Goal: Task Accomplishment & Management: Complete application form

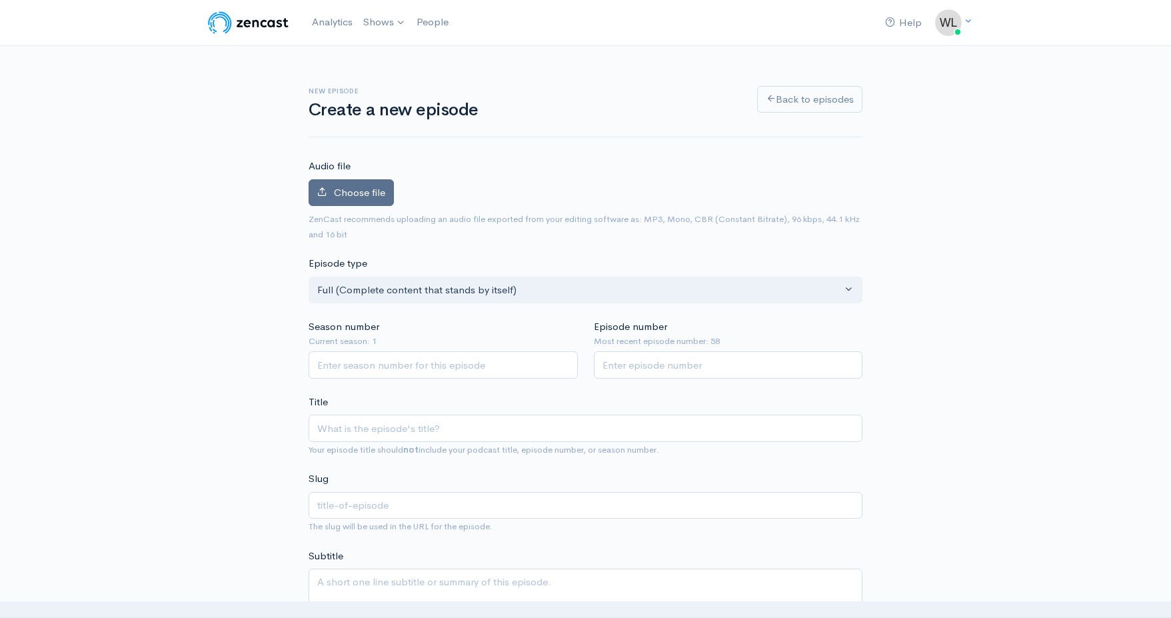
click at [369, 193] on span "Choose file" at bounding box center [359, 192] width 51 height 13
click at [0, 0] on input "Choose file" at bounding box center [0, 0] width 0 height 0
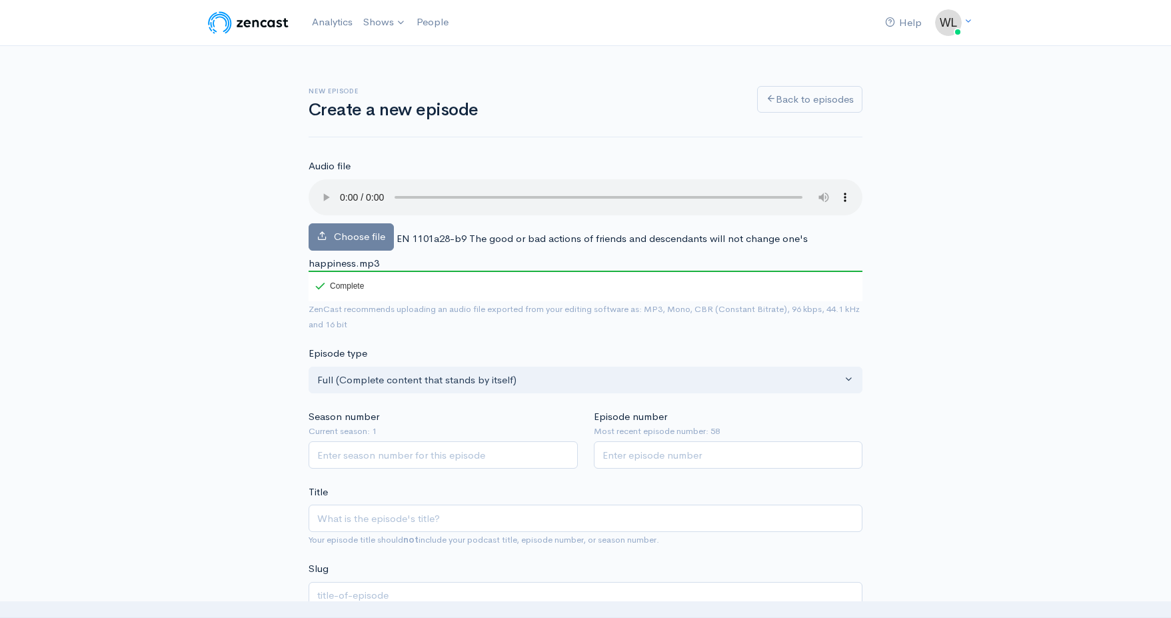
click at [321, 187] on audio at bounding box center [586, 197] width 554 height 36
click at [341, 189] on audio at bounding box center [586, 197] width 554 height 36
click at [465, 441] on input "Season number" at bounding box center [443, 454] width 269 height 27
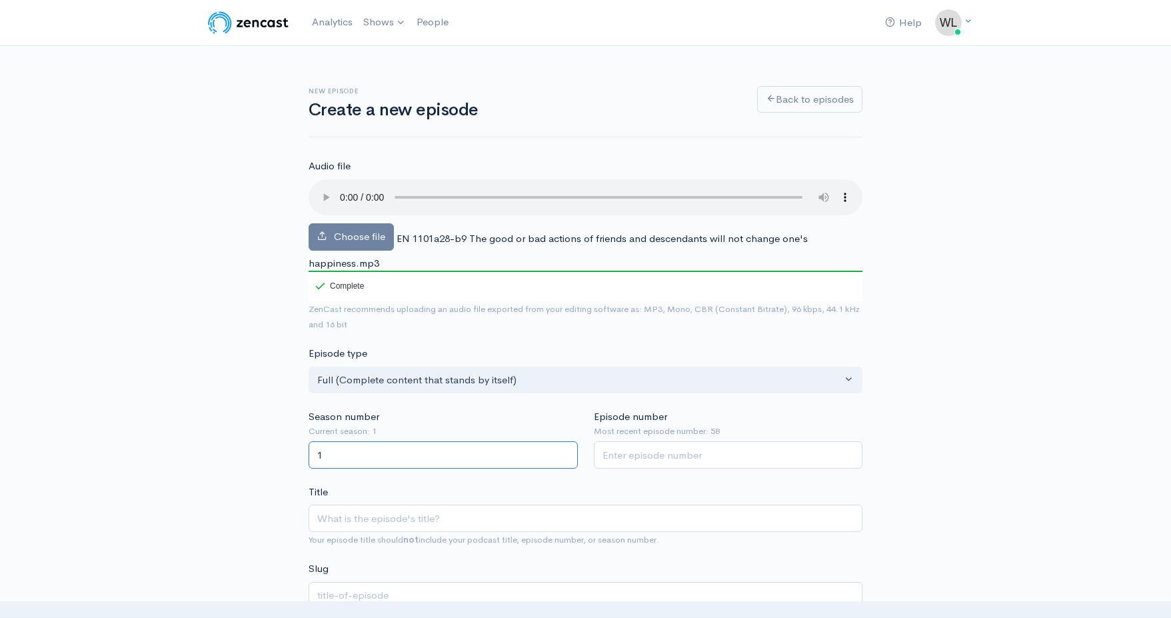
type input "1"
click at [703, 441] on input "Episode number" at bounding box center [728, 454] width 269 height 27
type input "59"
click at [487, 232] on span "EN 1101a28-b9 The good or bad actions of friends and descendants will not chang…" at bounding box center [558, 250] width 499 height 37
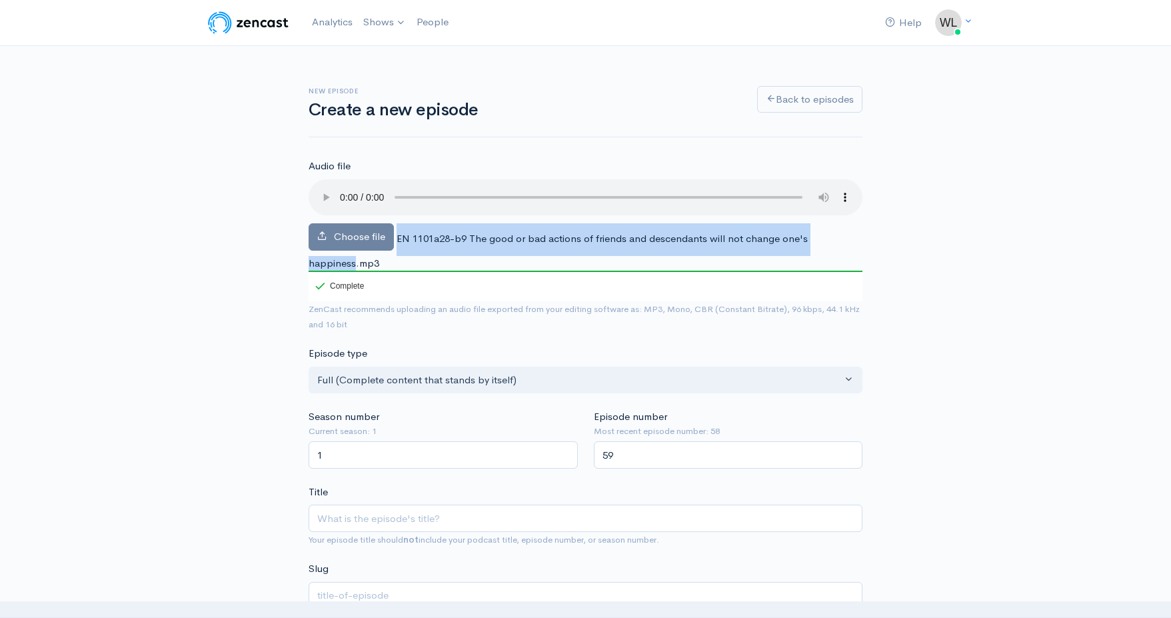
drag, startPoint x: 397, startPoint y: 221, endPoint x: 355, endPoint y: 241, distance: 47.1
click at [354, 241] on span "EN 1101a28-b9 The good or bad actions of friends and descendants will not chang…" at bounding box center [558, 250] width 499 height 37
copy div "EN 1101a28-b9 The good or bad actions of friends and descendants will not chang…"
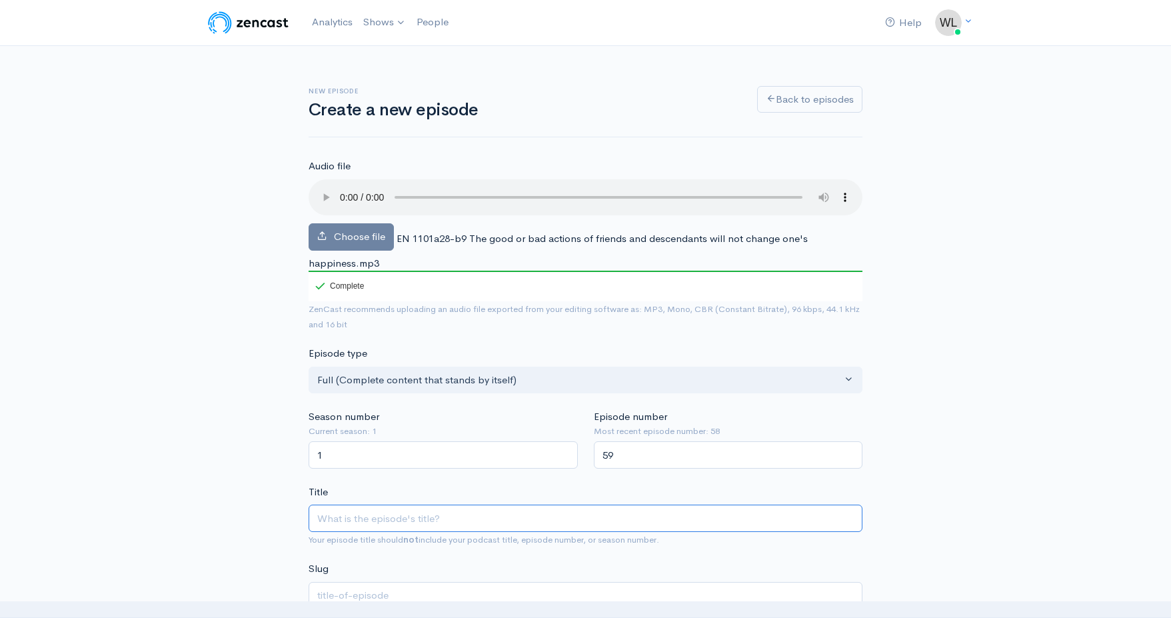
click at [511, 505] on input "Title" at bounding box center [586, 518] width 554 height 27
paste input "EN 1101a28-b9 The good or bad actions of friends and descendants will not chang…"
type input "EN 1101a28-b9 The good or bad actions of friends and descendants will not chang…"
type input "en-1101a28-b9-the-good-or-bad-actions-of-friends-and-descendants-will-not-chang…"
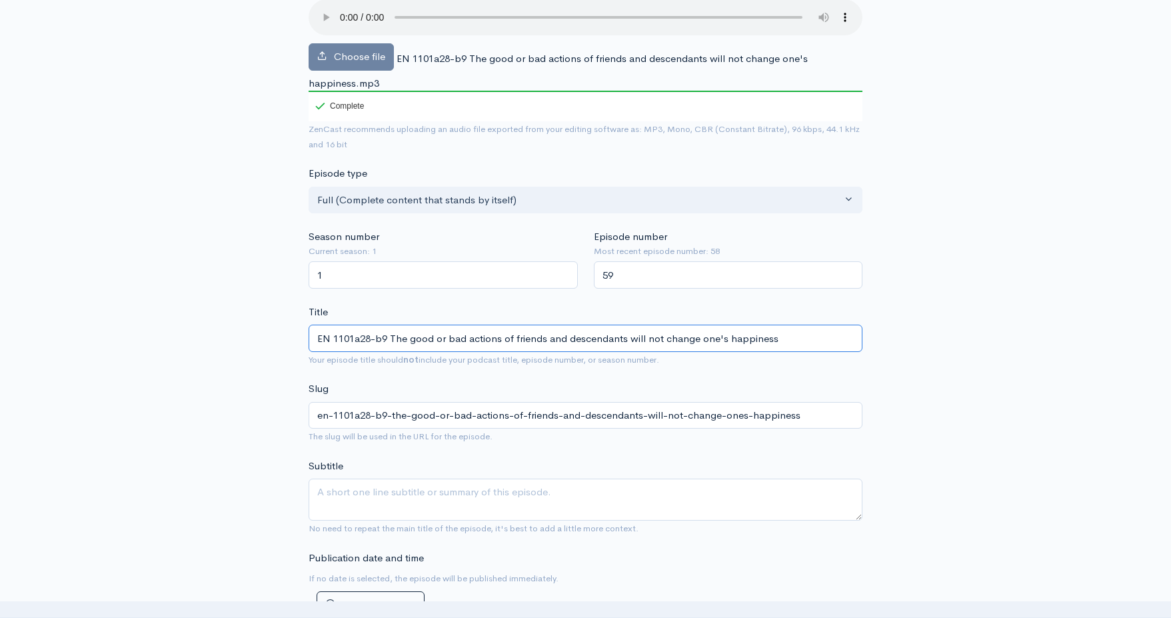
scroll to position [196, 0]
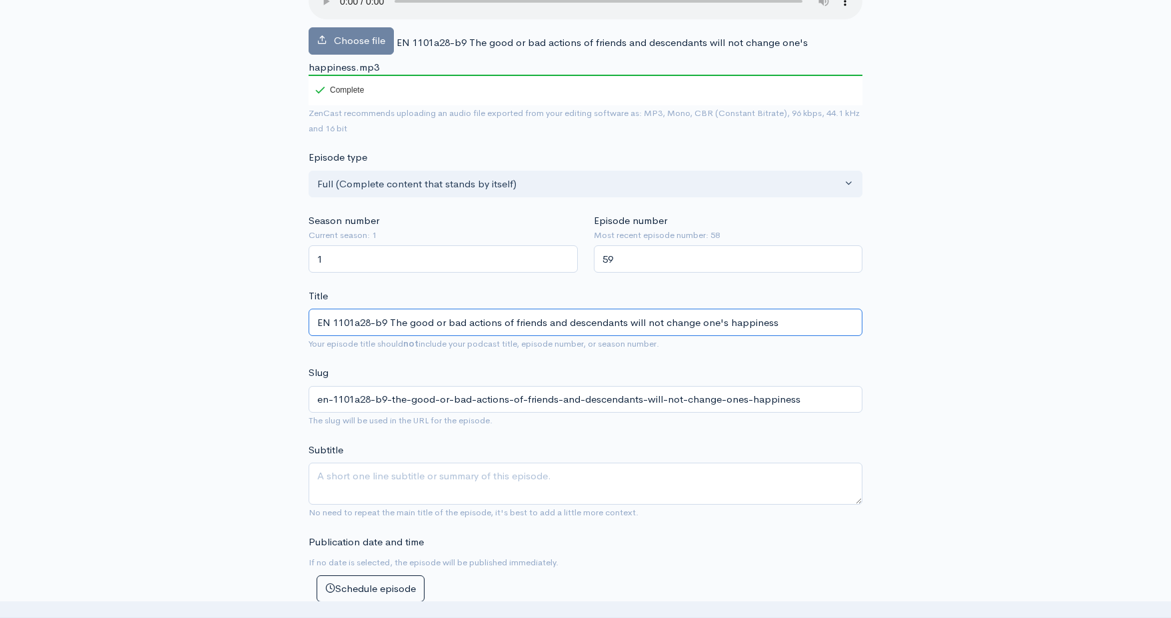
type input "EN 1101a28-b9 The good or bad actions of friends and descendants will not chang…"
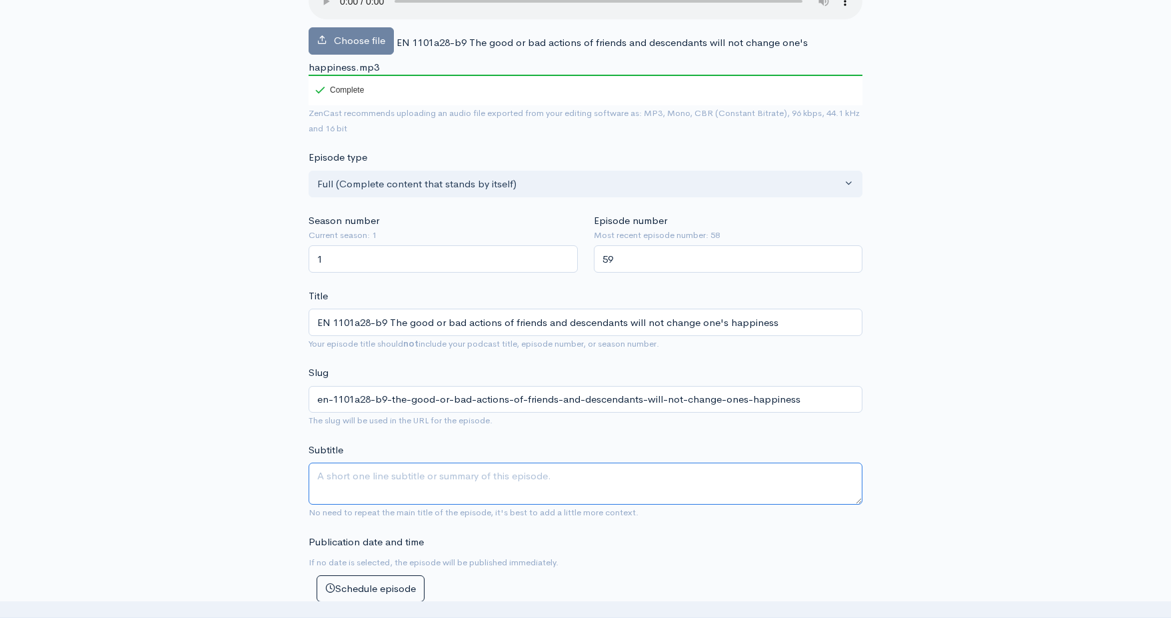
click at [507, 467] on textarea "Subtitle" at bounding box center [586, 484] width 554 height 42
click at [330, 463] on textarea "They have some influence on one's happiness though" at bounding box center [586, 484] width 554 height 42
type textarea "They have some influence on one's happiness though"
click at [534, 507] on small "No need to repeat the main title of the episode, it's best to add a little more…" at bounding box center [474, 512] width 330 height 11
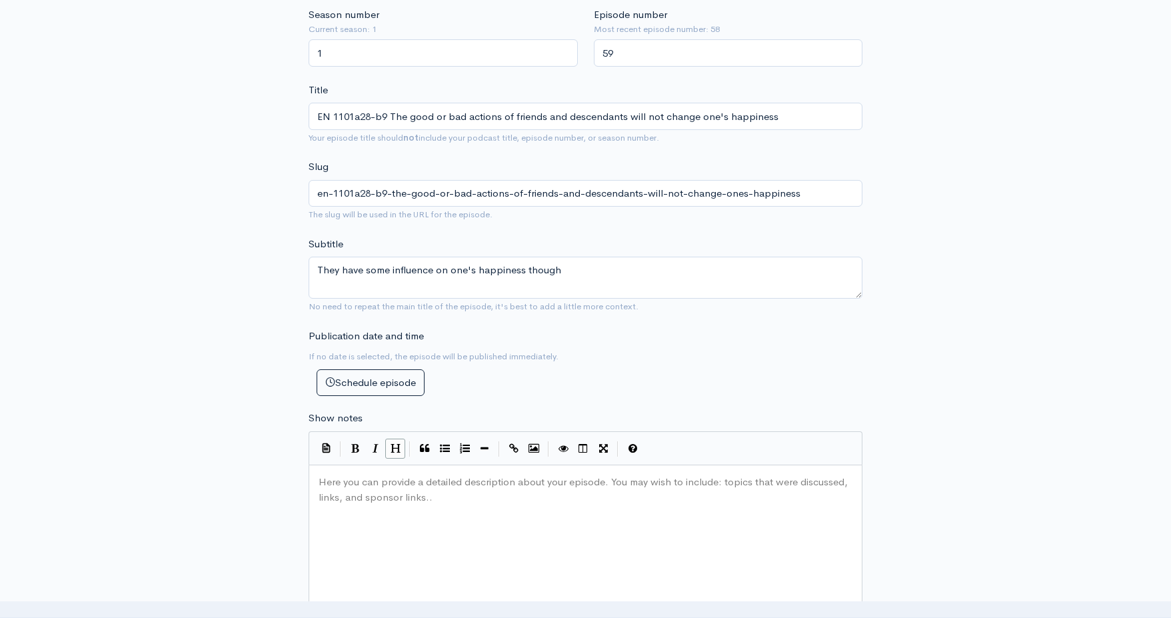
scroll to position [577, 0]
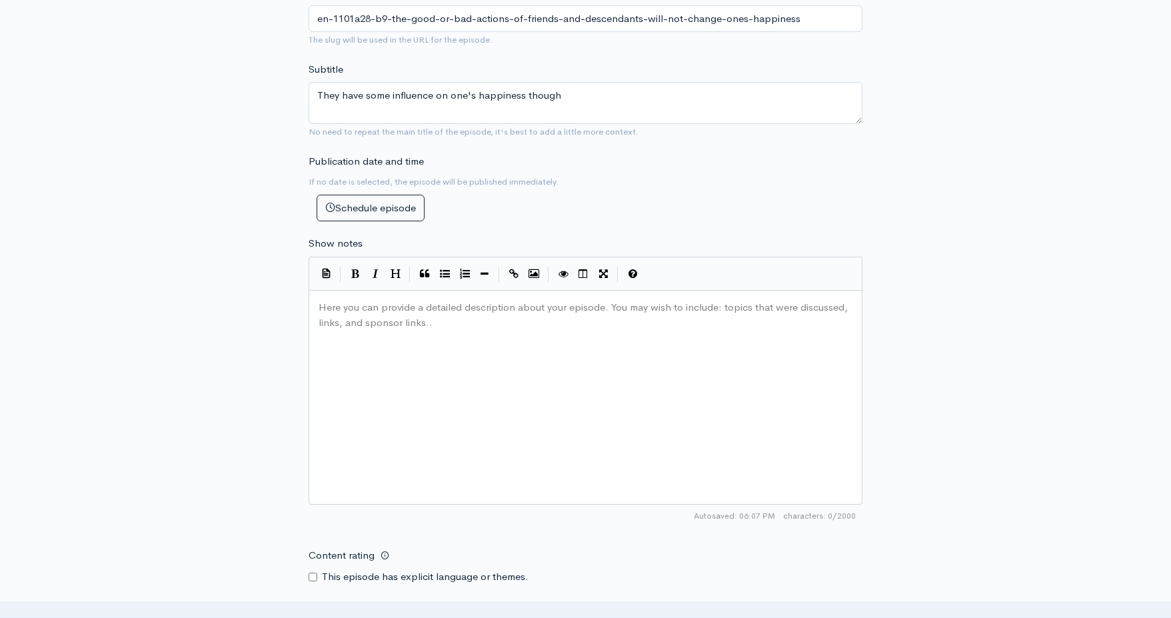
click at [655, 347] on div "Here you can provide a detailed description about your episode. You may wish to…" at bounding box center [602, 413] width 573 height 233
click at [383, 410] on div "Here you can provide a detailed description about your episode. You may wish to…" at bounding box center [602, 413] width 573 height 233
paste textarea "0"
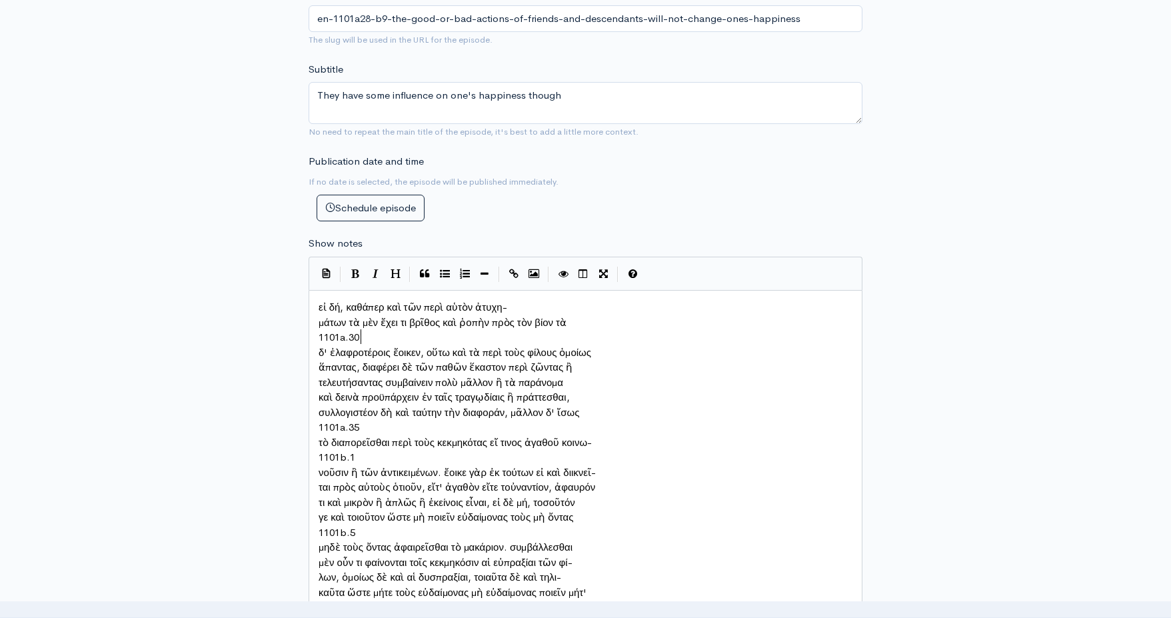
type textarea "1101a.30"
drag, startPoint x: 365, startPoint y: 329, endPoint x: 356, endPoint y: 330, distance: 9.4
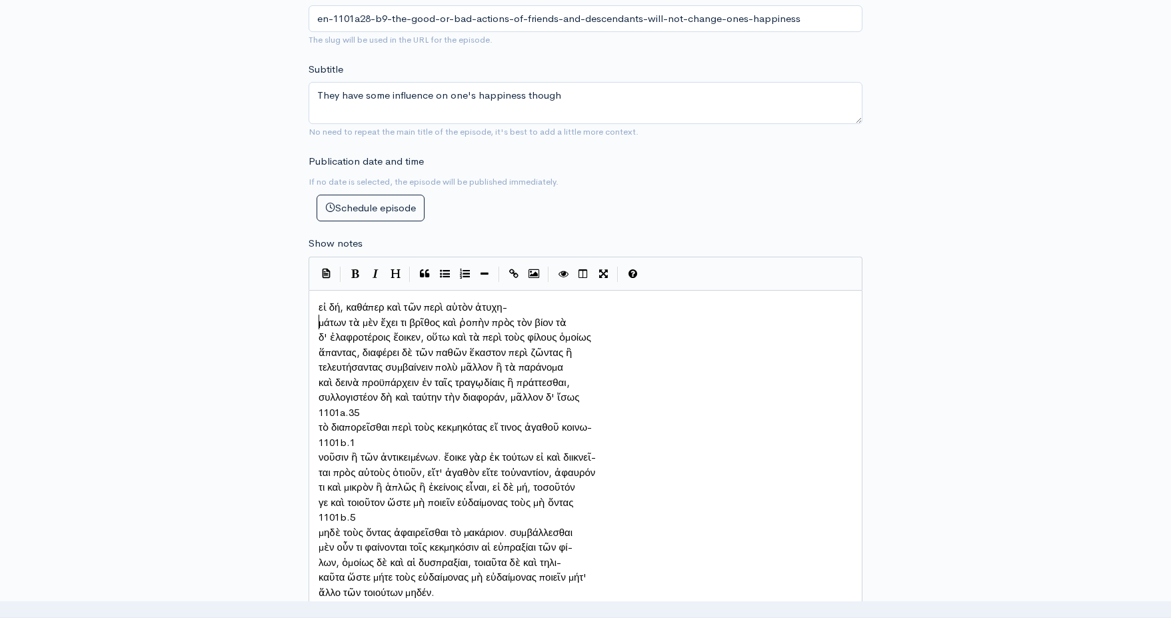
click at [317, 317] on pre "μάτων τὰ μὲν ἔχει τι βρῖθος καὶ ῥοπὴν πρὸς τὸν βίον τὰ" at bounding box center [585, 322] width 539 height 15
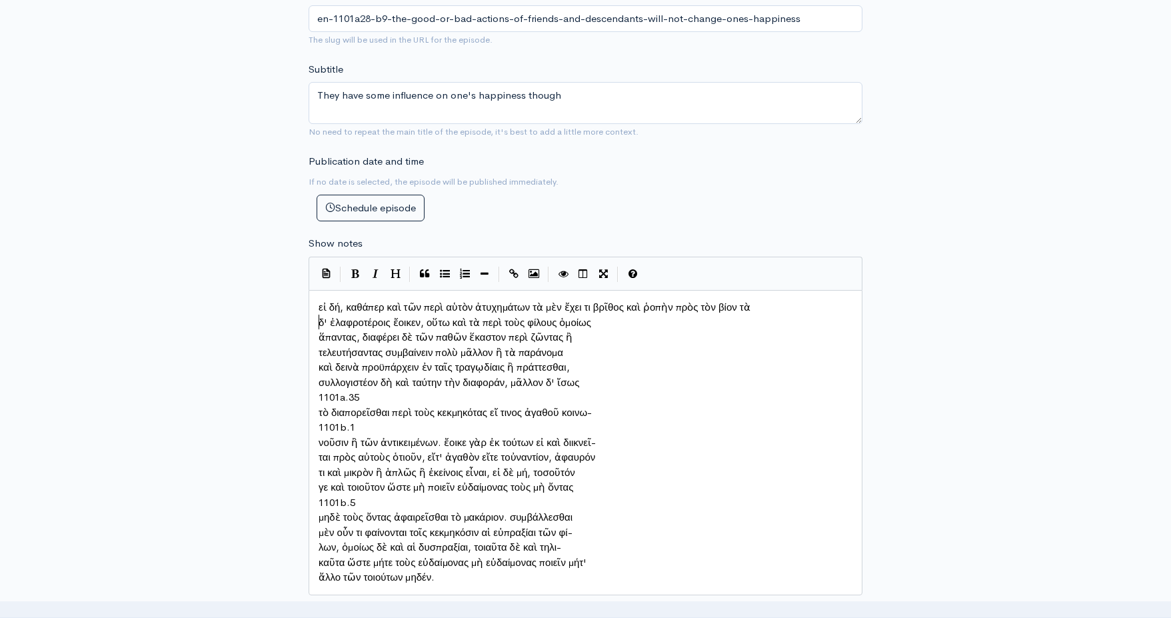
click at [317, 315] on pre "δ' ἐλαφροτέροις ἔοικεν, οὕτω καὶ τὰ περὶ τοὺς φίλους ὁμοίως" at bounding box center [585, 322] width 539 height 15
click at [319, 331] on span "ἅπαντας, διαφέρει δὲ τῶν παθῶν ἕκαστον περὶ ζῶντας ἢ" at bounding box center [446, 337] width 254 height 13
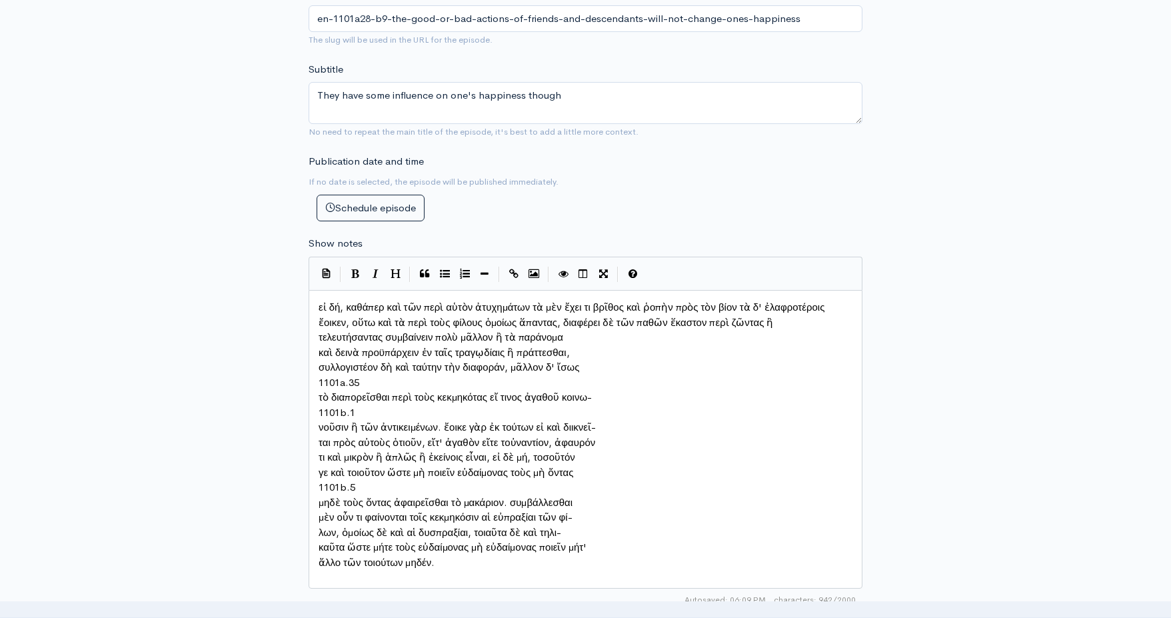
click at [319, 343] on span "τελευτήσαντας συμβαίνειν πολὺ μᾶλλον ἢ τὰ παράνομα" at bounding box center [441, 337] width 245 height 13
click at [316, 348] on pre "καὶ δεινὰ προϋπάρχειν ἐν ταῖς τραγῳδίαις ἢ πράττεσθαι," at bounding box center [585, 352] width 539 height 15
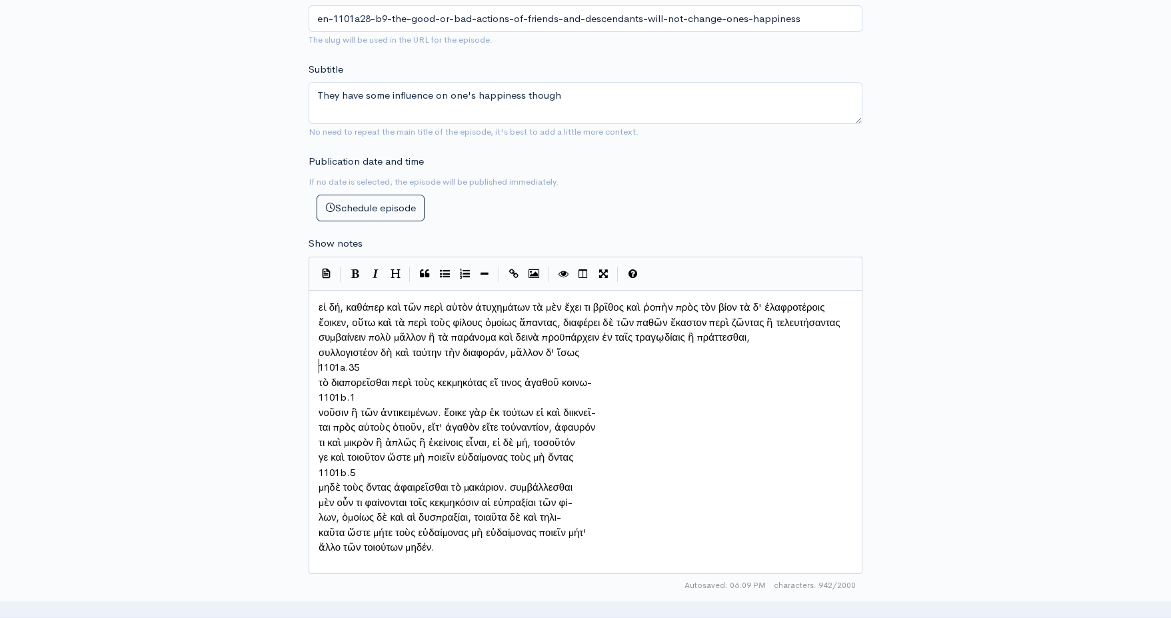
click at [320, 359] on span "συλλογιστέον δὴ καὶ ταύτην τὴν διαφοράν, μᾶλλον δ' ἴσως" at bounding box center [449, 352] width 261 height 13
type textarea "1101a.35"
drag, startPoint x: 365, startPoint y: 360, endPoint x: 317, endPoint y: 355, distance: 47.6
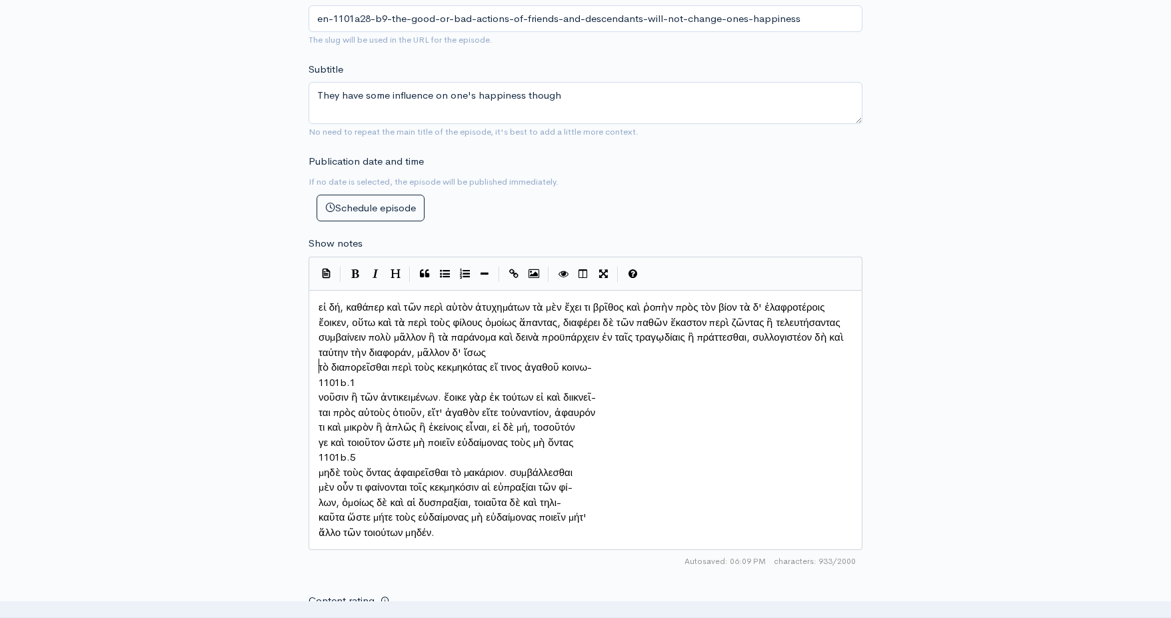
click at [317, 360] on pre "τὸ διαπορεῖσθαι περὶ τοὺς κεκμηκότας εἴ τινος ἀγαθοῦ κοινω-" at bounding box center [585, 367] width 539 height 15
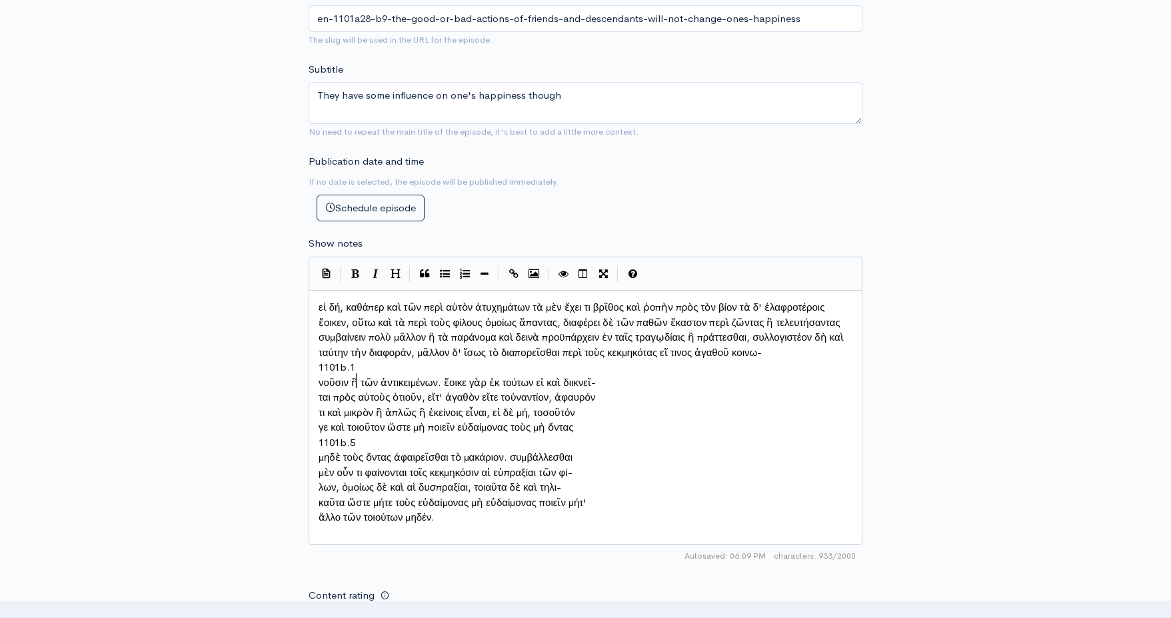
type textarea "1101b.1"
drag, startPoint x: 363, startPoint y: 375, endPoint x: 307, endPoint y: 371, distance: 56.8
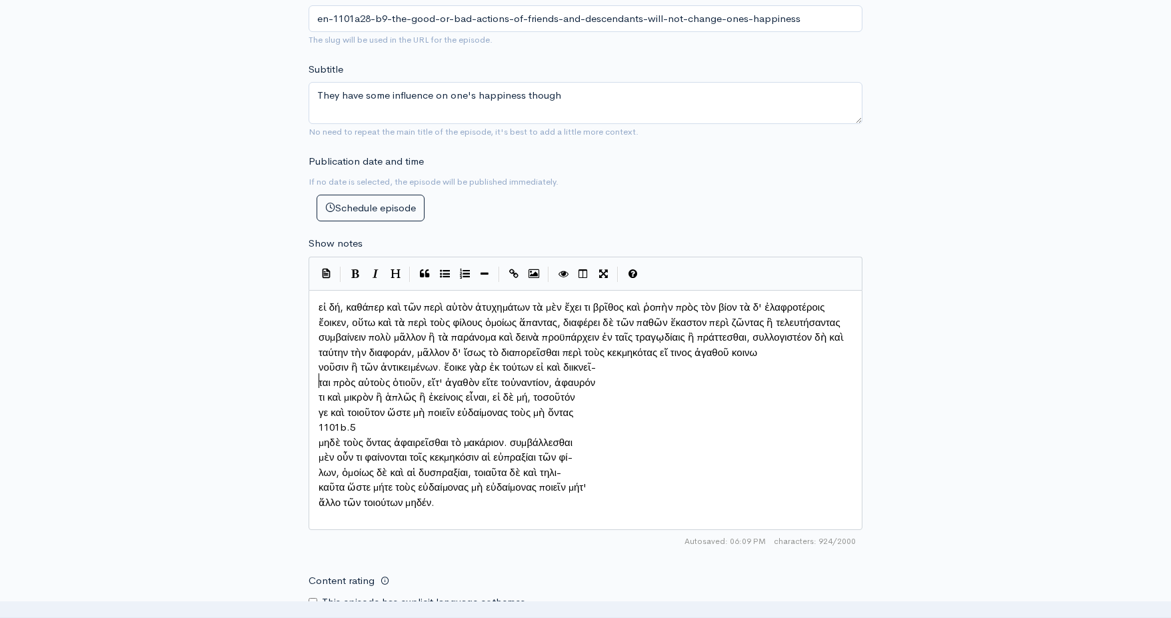
click at [321, 373] on span "νοῦσιν ἢ τῶν ἀντικειμένων. ἔοικε γὰρ ἐκ τούτων εἰ καὶ διικνεῖ-" at bounding box center [457, 367] width 277 height 13
click at [319, 377] on span "ται πρὸς αὐτοὺς ὁτιοῦν, εἴτ' ἀγαθὸν εἴτε τοὐναντίον, ἀφαυρόν" at bounding box center [457, 382] width 277 height 13
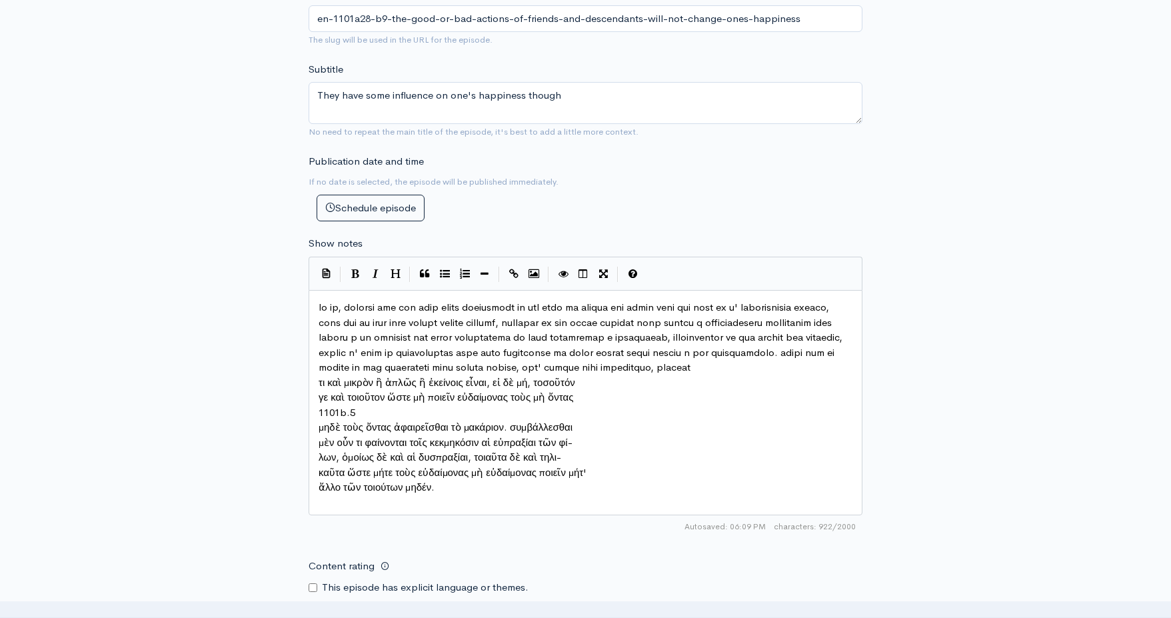
click at [315, 388] on div "x τι καὶ μικρὸν ἢ ἁπλῶς ἢ ἐκείνοις εἶναι, εἰ δὲ μή, τοσοῦτόν γε καὶ τοιοῦτον ὥσ…" at bounding box center [586, 402] width 554 height 225
click at [316, 388] on pre "τι καὶ μικρὸν ἢ ἁπλῶς ἢ ἐκείνοις εἶναι, εἰ δὲ μή, τοσοῦτόν" at bounding box center [585, 382] width 539 height 15
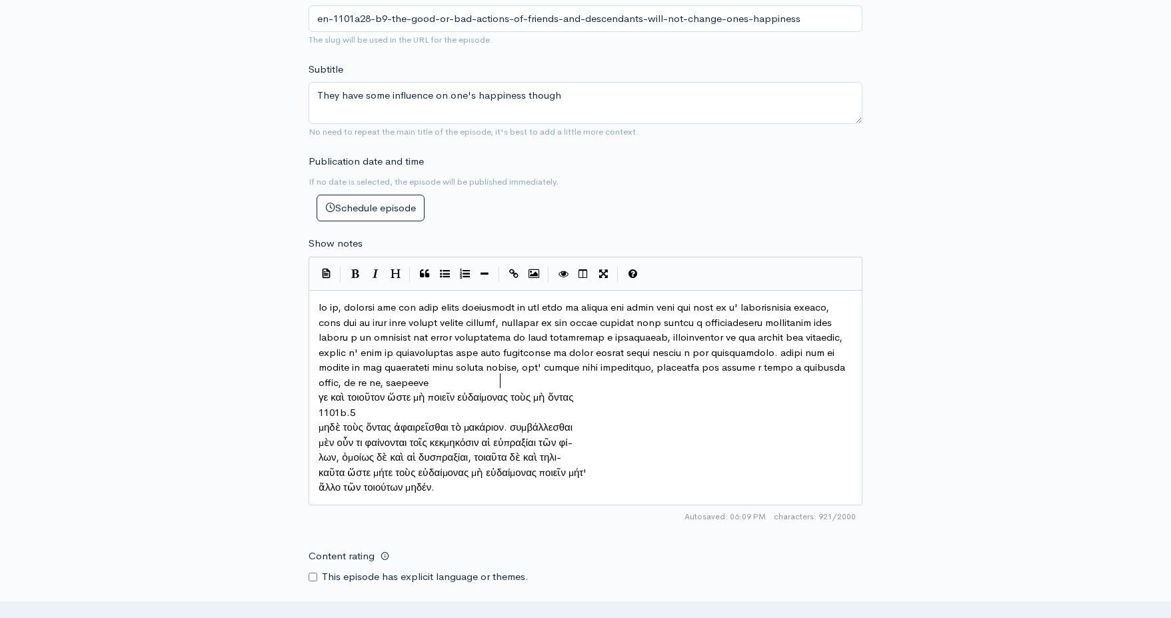
scroll to position [7, 3]
type textarea "1101b.5"
drag, startPoint x: 361, startPoint y: 405, endPoint x: 315, endPoint y: 403, distance: 46.0
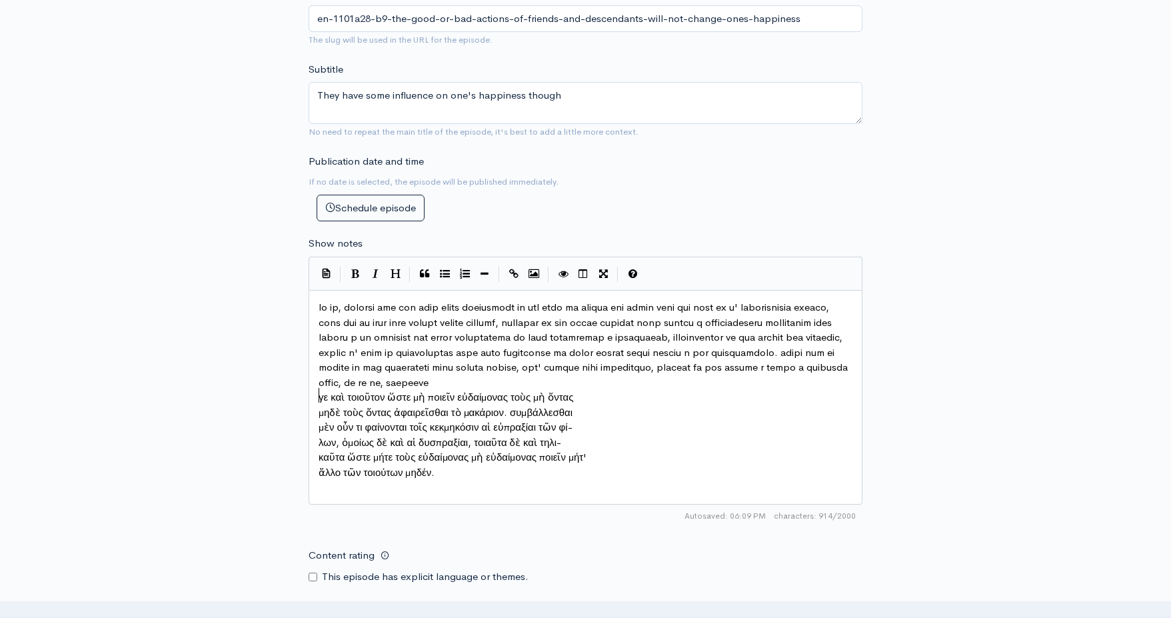
click at [318, 392] on pre "γε καὶ τοιοῦτον ὥστε μὴ ποιεῖν εὐδαίμονας τοὺς μὴ ὄντας" at bounding box center [585, 397] width 539 height 15
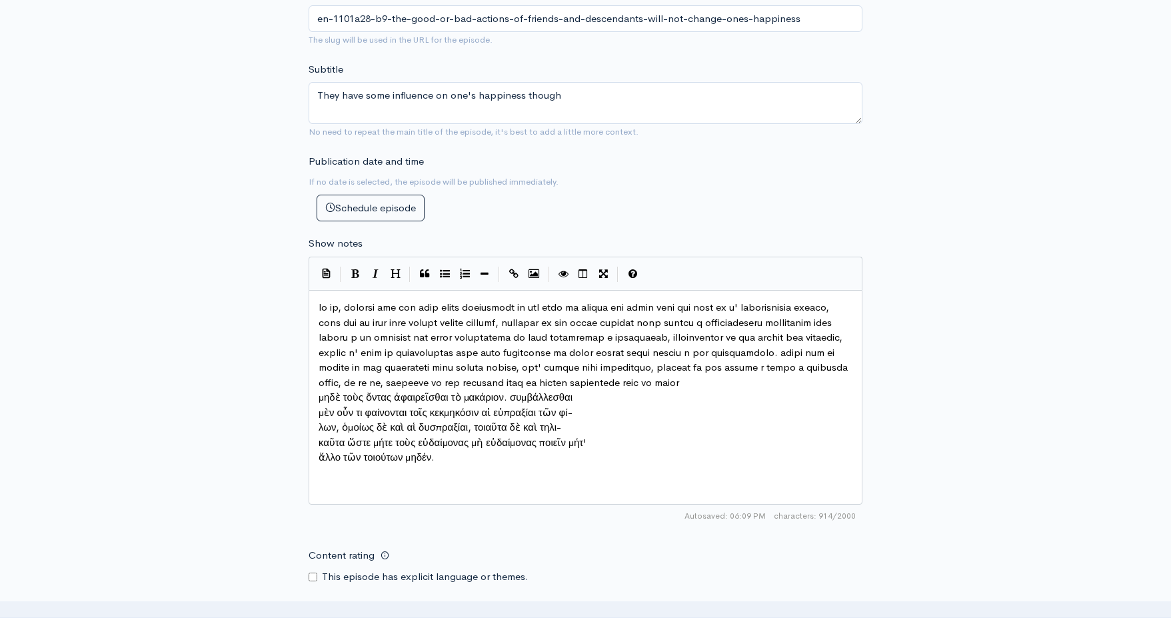
click at [319, 403] on span "μηδὲ τοὺς ὄντας ἀφαιρεῖσθαι τὸ μακάριον. συμβάλλεσθαι" at bounding box center [446, 397] width 254 height 13
click at [318, 408] on pre "μὲν οὖν τι φαίνονται τοῖς κεκμηκόσιν αἱ εὐπραξίαι τῶν φί-" at bounding box center [585, 412] width 539 height 15
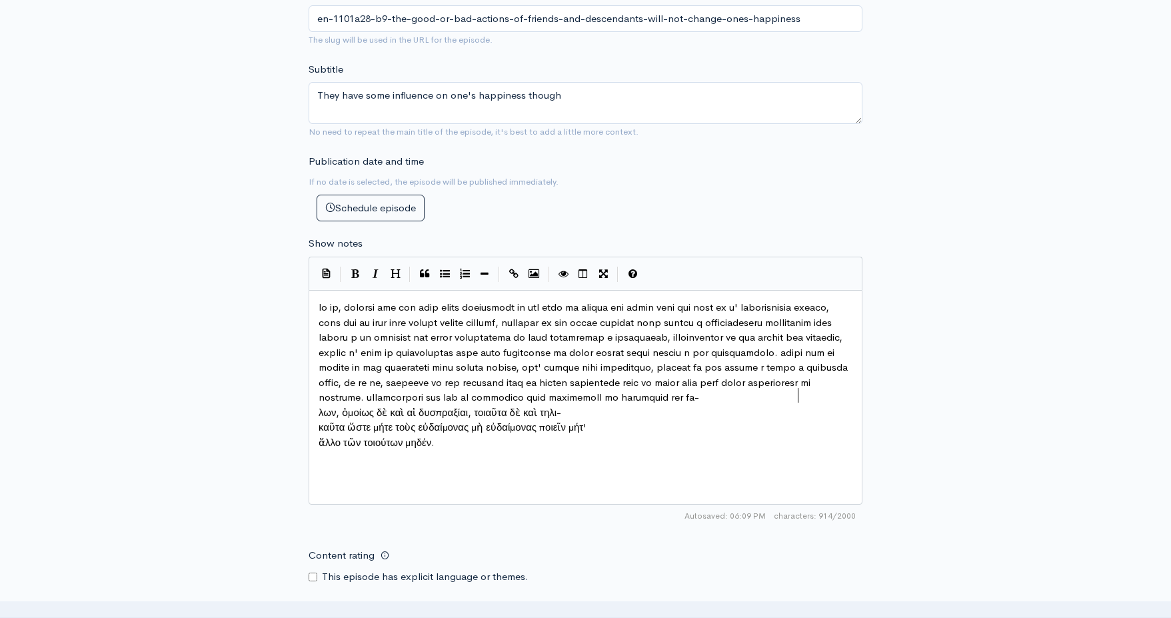
click at [319, 418] on span "λων, ὁμοίως δὲ καὶ αἱ δυσπραξίαι, τοιαῦτα δὲ καὶ τηλι-" at bounding box center [440, 412] width 243 height 13
click at [321, 421] on span "καῦτα ὥστε μήτε τοὺς εὐδαίμονας μὴ εὐδαίμονας ποιεῖν μήτ'" at bounding box center [453, 427] width 268 height 13
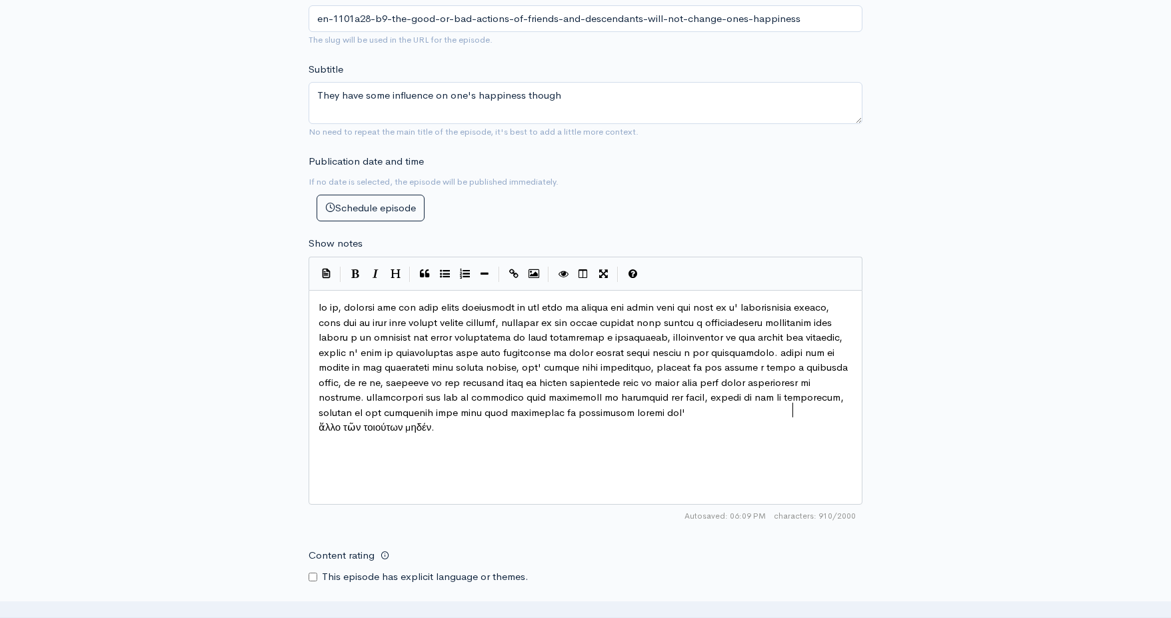
click at [319, 431] on span "ἄλλο τῶν τοιούτων μηδέν." at bounding box center [377, 427] width 116 height 13
click at [321, 317] on span at bounding box center [585, 360] width 532 height 118
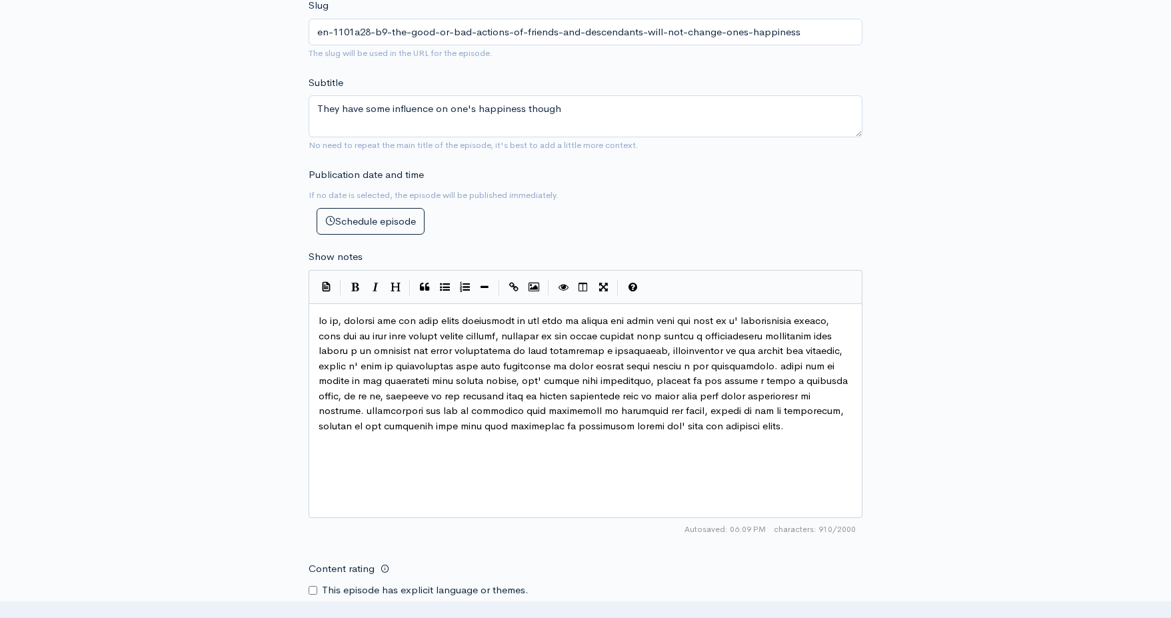
scroll to position [550, 1]
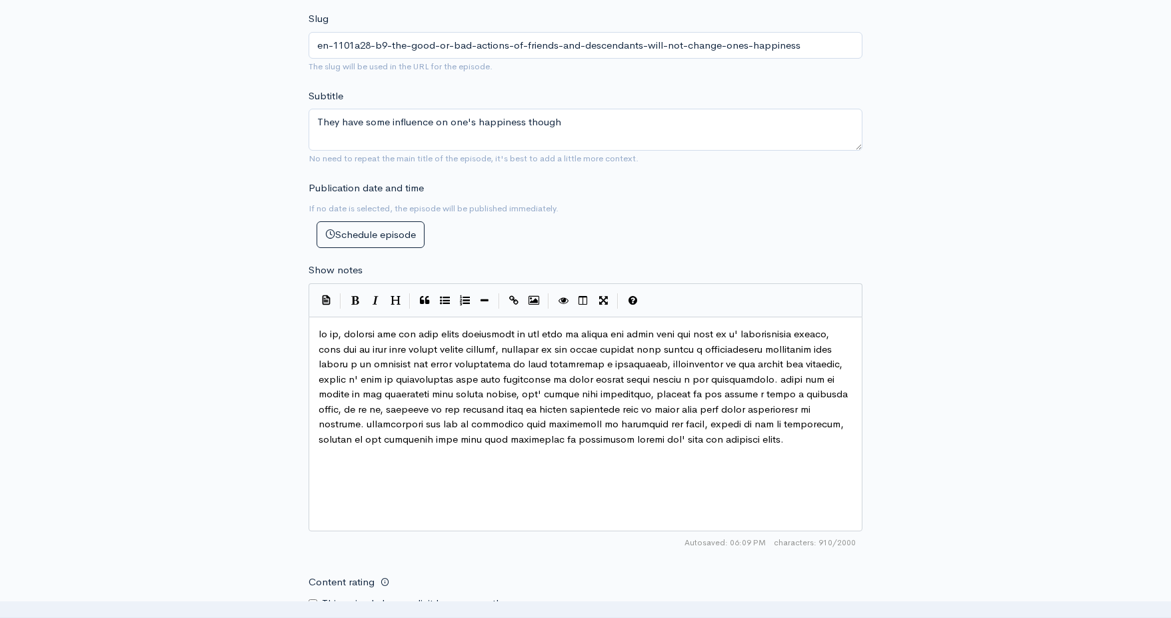
click at [555, 408] on span at bounding box center [585, 386] width 532 height 118
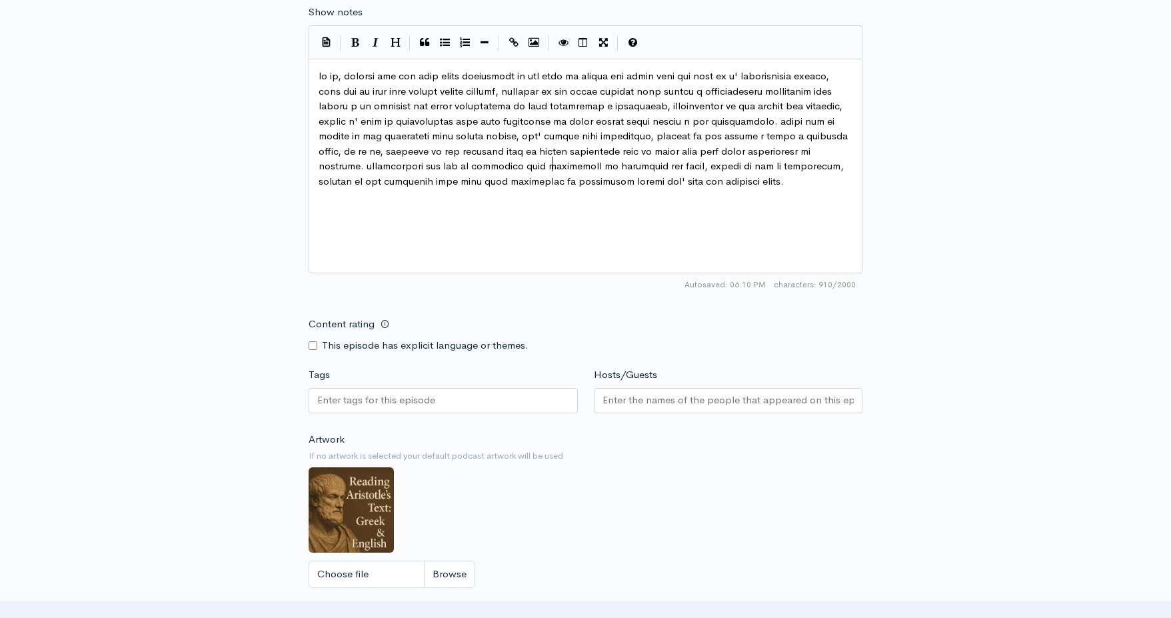
scroll to position [838, 0]
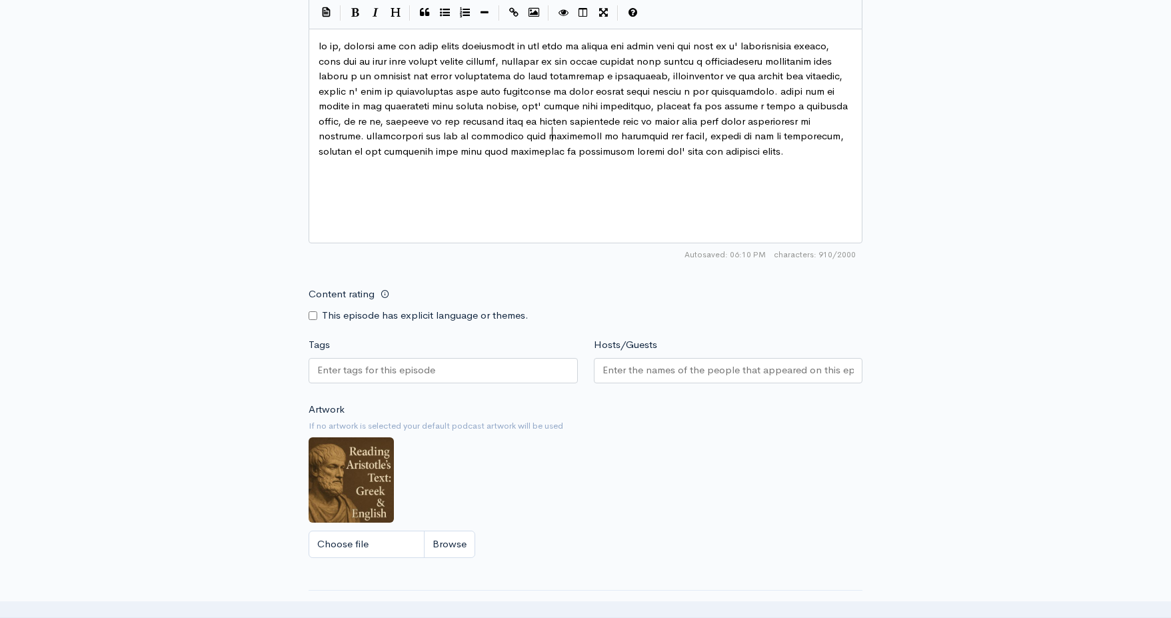
click at [431, 375] on div at bounding box center [443, 370] width 269 height 25
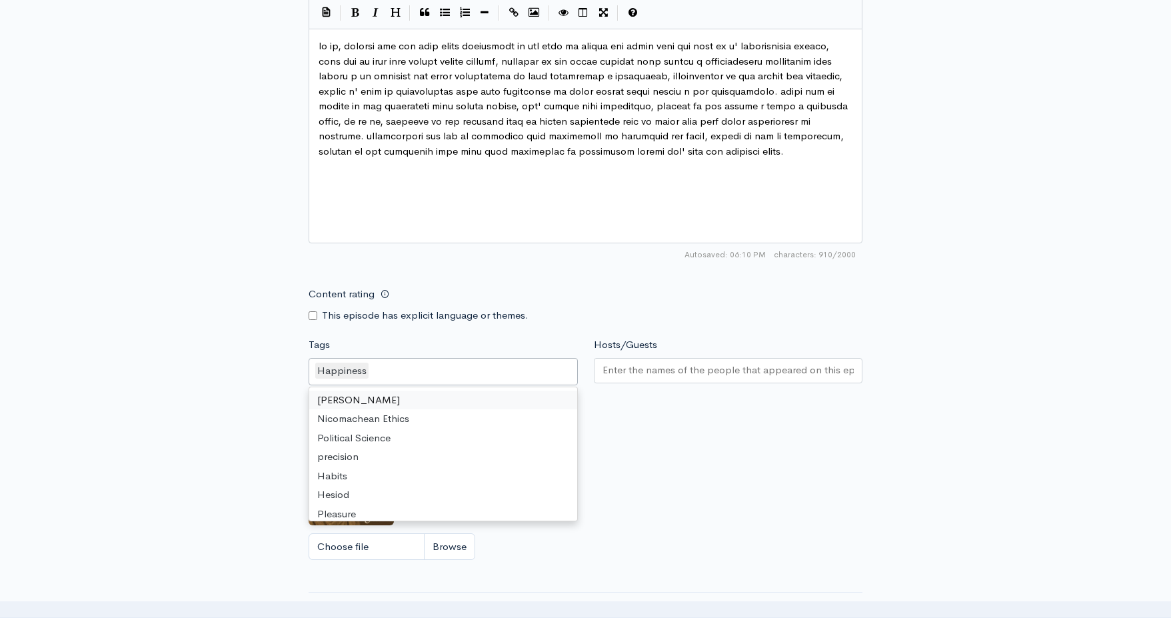
type input "f"
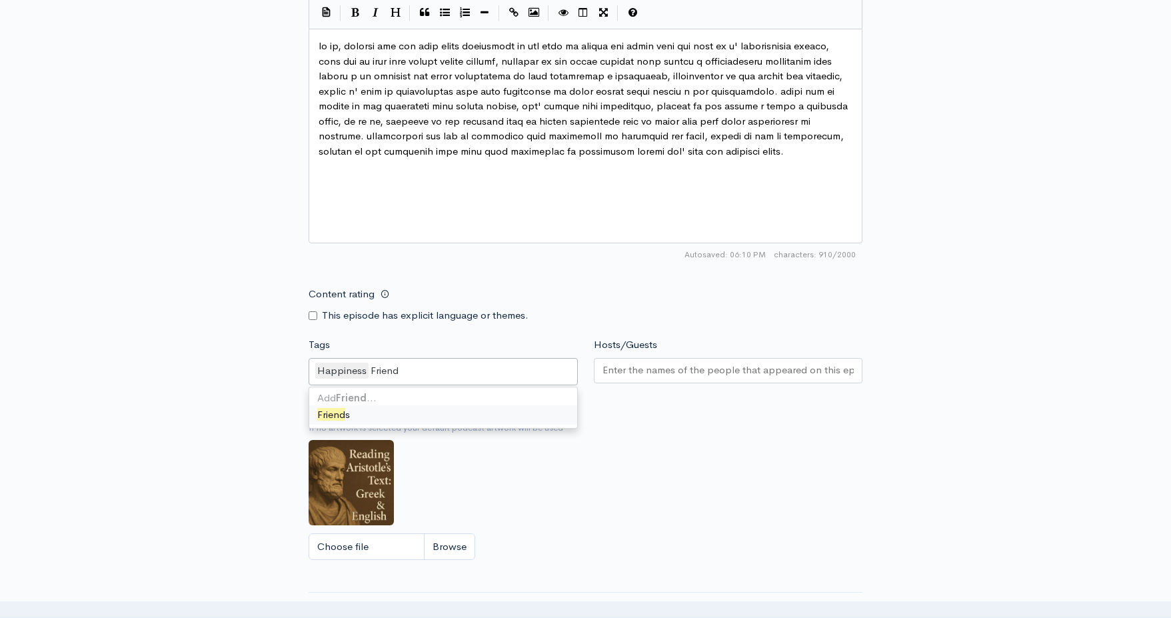
type input "Friends"
type input "Descendants"
type input "Lcuk"
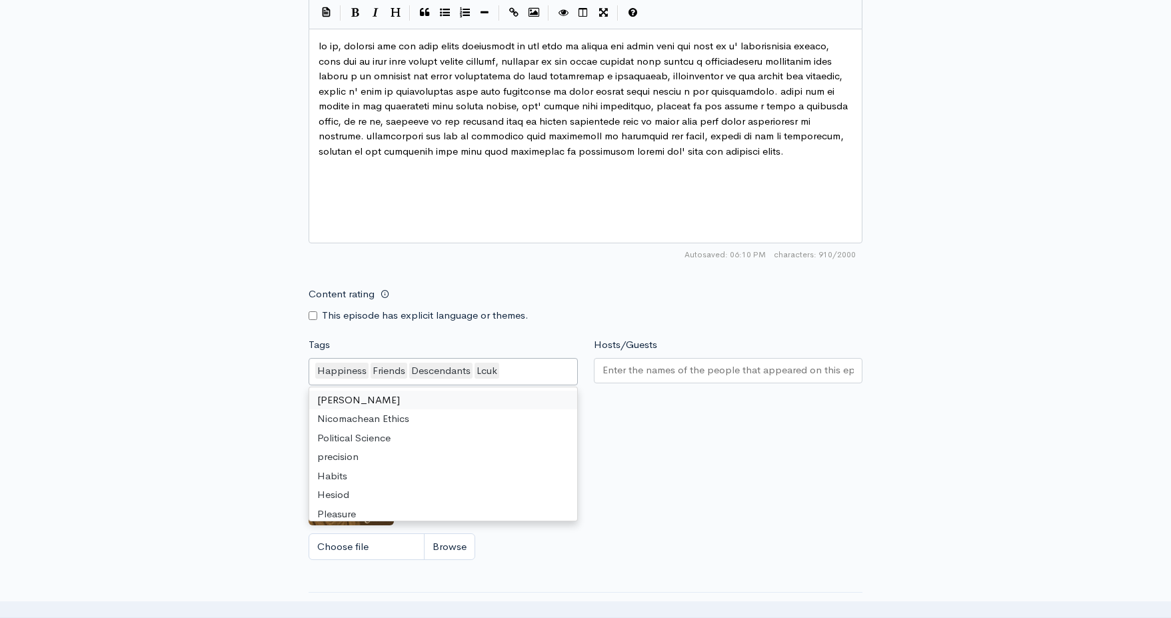
click at [638, 367] on input "Hosts/Guests" at bounding box center [729, 370] width 252 height 15
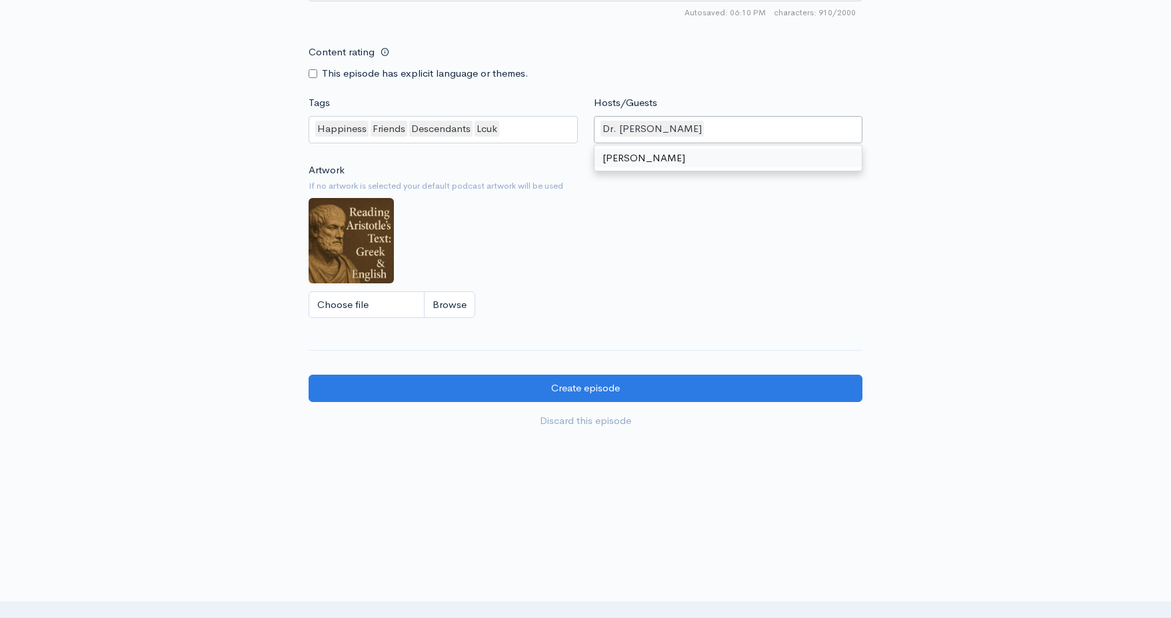
scroll to position [1079, 0]
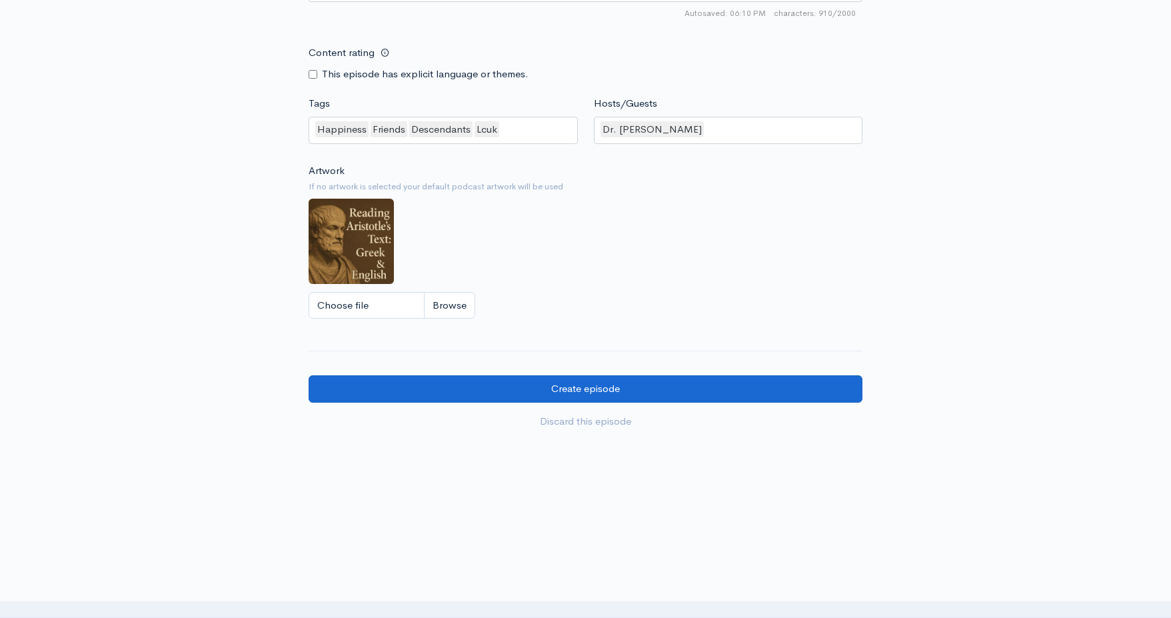
click at [598, 385] on input "Create episode" at bounding box center [586, 388] width 554 height 27
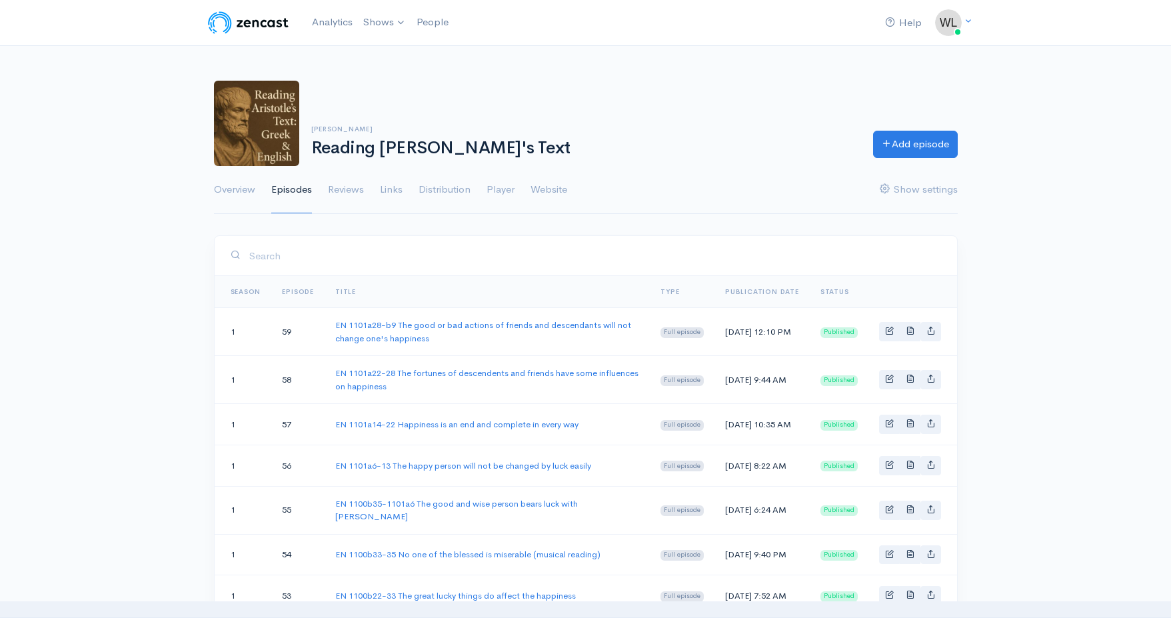
click at [324, 19] on link "Analytics" at bounding box center [332, 22] width 51 height 29
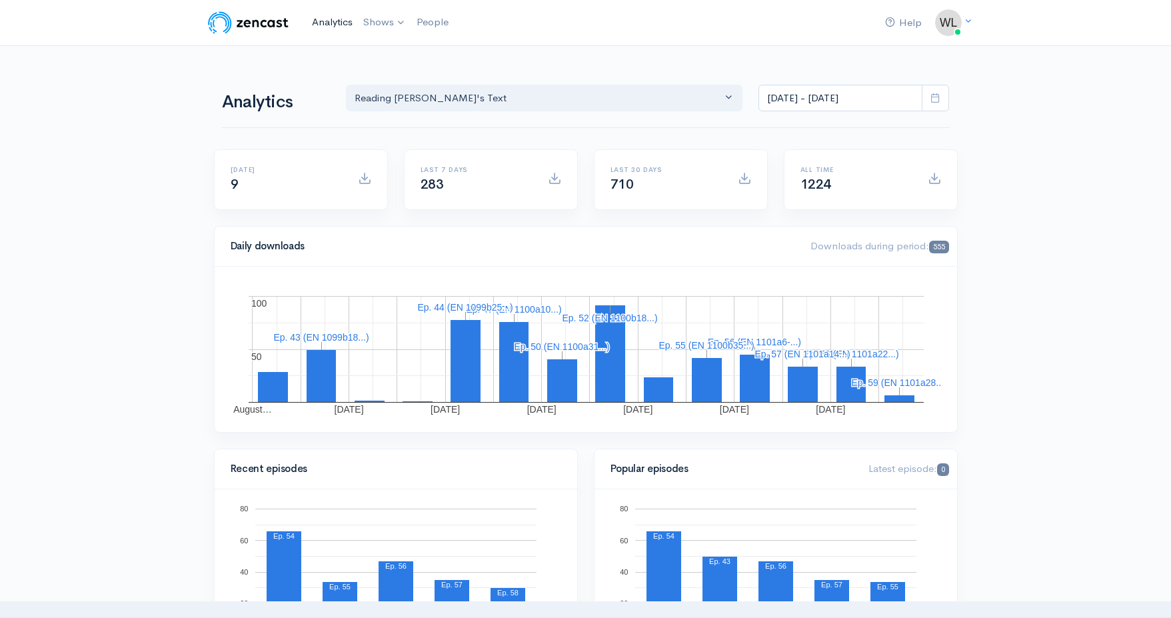
click at [335, 23] on link "Analytics" at bounding box center [332, 22] width 51 height 29
click at [403, 49] on link "Reading [PERSON_NAME]'s Text" at bounding box center [451, 54] width 184 height 23
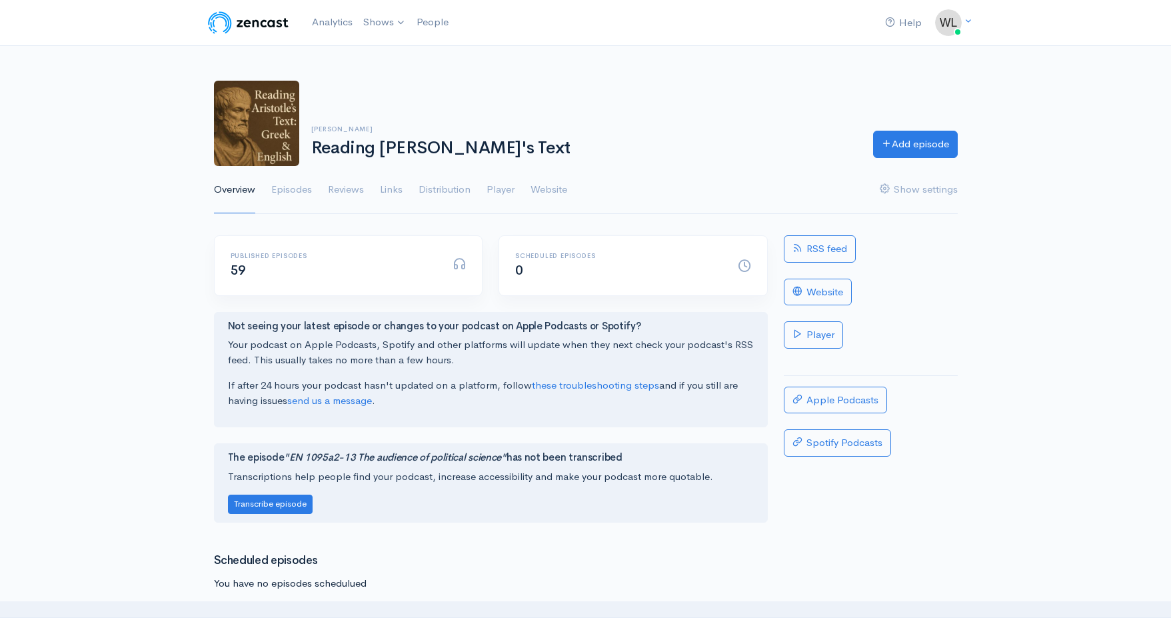
click at [235, 269] on span "59" at bounding box center [238, 270] width 15 height 17
click at [289, 192] on link "Episodes" at bounding box center [291, 190] width 41 height 48
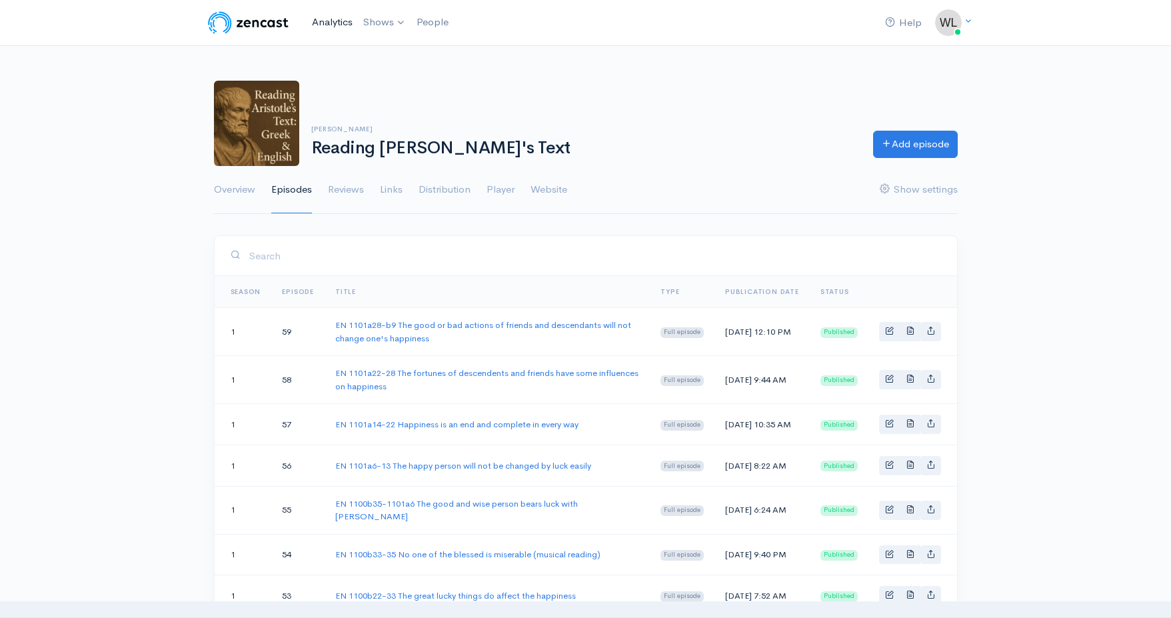
click at [344, 23] on link "Analytics" at bounding box center [332, 22] width 51 height 29
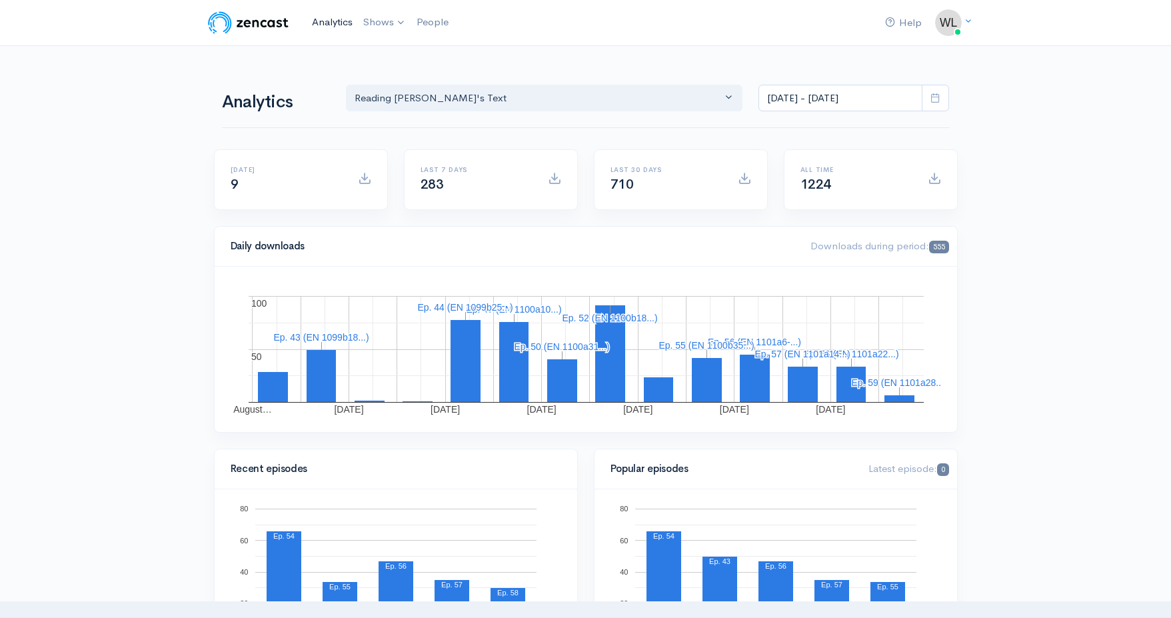
click at [326, 23] on link "Analytics" at bounding box center [332, 22] width 51 height 29
click at [325, 22] on link "Analytics" at bounding box center [332, 22] width 51 height 29
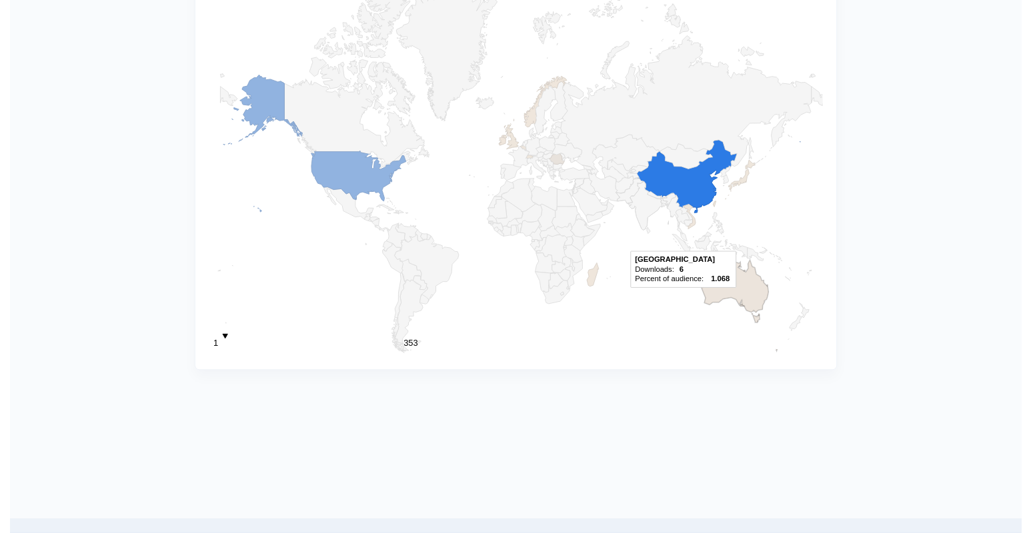
scroll to position [1157, 0]
